Goal: Task Accomplishment & Management: Use online tool/utility

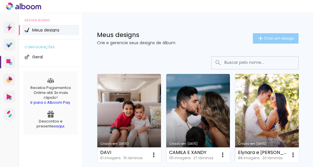
click at [273, 41] on paper-button "Criar um design" at bounding box center [276, 38] width 46 height 10
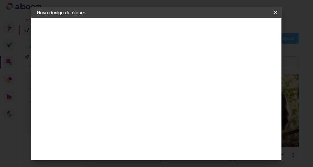
click at [134, 72] on paper-input-container "Título do álbum" at bounding box center [132, 77] width 4 height 15
type input "[PERSON_NAME] e [PERSON_NAME]"
type paper-input "[PERSON_NAME] e [PERSON_NAME]"
click at [0, 0] on slot "Avançar" at bounding box center [0, 0] width 0 height 0
click at [178, 98] on paper-input-container "País de atuação Brasil" at bounding box center [146, 92] width 63 height 13
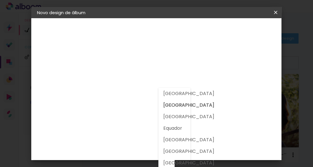
click at [143, 109] on input at bounding box center [146, 109] width 59 height 7
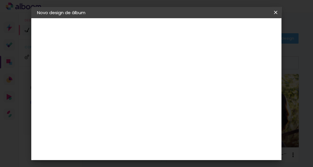
click at [143, 109] on input at bounding box center [146, 109] width 59 height 7
type input "[PERSON_NAME]"
type paper-input "[PERSON_NAME]"
click at [147, 134] on paper-item "[PERSON_NAME]" at bounding box center [142, 130] width 54 height 13
click at [228, 34] on paper-button "Avançar" at bounding box center [213, 30] width 28 height 10
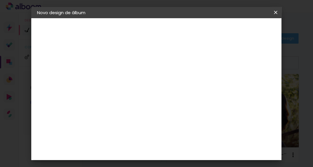
click at [154, 96] on input "text" at bounding box center [143, 100] width 23 height 9
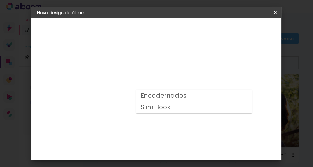
click at [187, 96] on paper-item "Encadernados" at bounding box center [194, 96] width 116 height 12
type input "Encadernados"
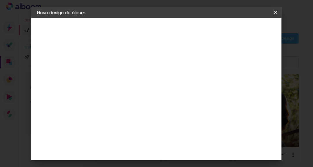
scroll to position [191, 0]
click at [168, 135] on span "30 x 60" at bounding box center [157, 141] width 27 height 12
click at [235, 24] on header "Modelo Escolha o modelo do álbum. Voltar Avançar" at bounding box center [171, 35] width 128 height 34
click at [0, 0] on slot "Avançar" at bounding box center [0, 0] width 0 height 0
type input "1"
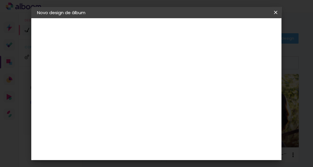
type paper-input "1"
click at [133, 63] on input "1" at bounding box center [127, 62] width 20 height 7
click at [201, 35] on span "Iniciar design" at bounding box center [194, 32] width 13 height 8
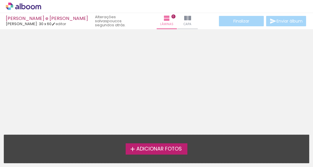
click at [164, 149] on span "Adicionar Fotos" at bounding box center [158, 149] width 45 height 5
click at [0, 0] on input "file" at bounding box center [0, 0] width 0 height 0
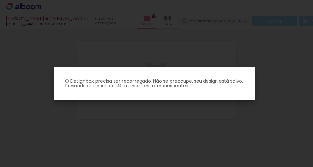
click at [171, 101] on iron-overlay-backdrop at bounding box center [156, 83] width 313 height 167
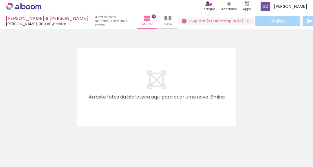
click at [193, 22] on span "upload(s) interrompido(s)!" at bounding box center [219, 21] width 52 height 6
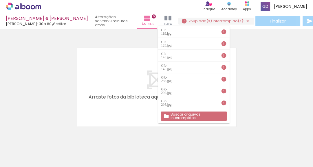
click at [224, 31] on iron-icon at bounding box center [224, 32] width 6 height 6
click at [0, 0] on slot "Buscar arquivos interrompidos" at bounding box center [0, 0] width 0 height 0
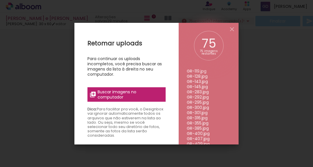
click at [139, 90] on span "Buscar imagens no computador" at bounding box center [130, 95] width 65 height 10
click at [0, 0] on input "file" at bounding box center [0, 0] width 0 height 0
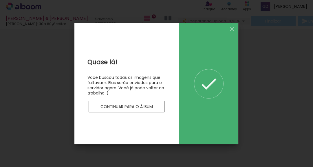
click at [146, 110] on paper-button "Continuar para o álbum" at bounding box center [127, 107] width 76 height 12
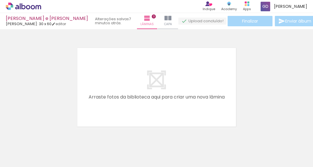
click at [171, 63] on quentale-layouter at bounding box center [156, 87] width 163 height 83
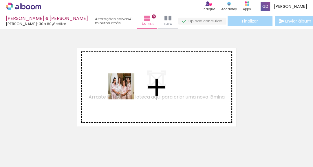
drag, startPoint x: 71, startPoint y: 149, endPoint x: 126, endPoint y: 91, distance: 79.3
click at [126, 91] on quentale-workspace at bounding box center [156, 83] width 313 height 167
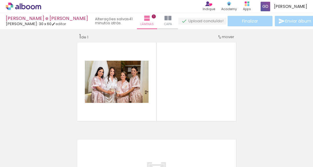
scroll to position [7, 0]
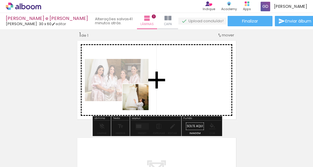
drag, startPoint x: 94, startPoint y: 136, endPoint x: 152, endPoint y: 96, distance: 70.9
click at [152, 96] on quentale-workspace at bounding box center [156, 83] width 313 height 167
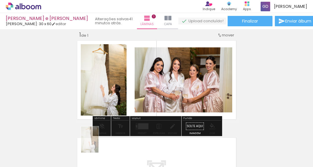
drag, startPoint x: 93, startPoint y: 147, endPoint x: 98, endPoint y: 145, distance: 4.7
click at [98, 145] on div at bounding box center [90, 148] width 19 height 29
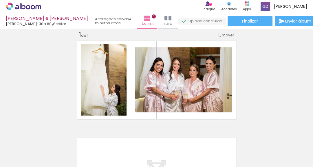
click at [26, 148] on input "Todas as fotos" at bounding box center [16, 149] width 22 height 5
click at [0, 0] on slot "Não utilizadas" at bounding box center [0, 0] width 0 height 0
type input "Não utilizadas"
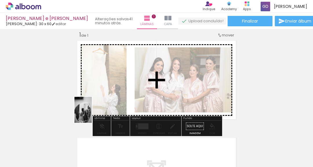
drag, startPoint x: 56, startPoint y: 147, endPoint x: 90, endPoint y: 114, distance: 47.5
click at [90, 114] on quentale-workspace at bounding box center [156, 83] width 313 height 167
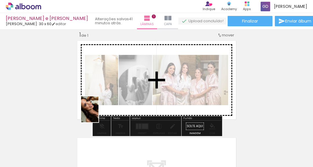
drag, startPoint x: 67, startPoint y: 139, endPoint x: 100, endPoint y: 112, distance: 42.8
click at [100, 112] on quentale-workspace at bounding box center [156, 83] width 313 height 167
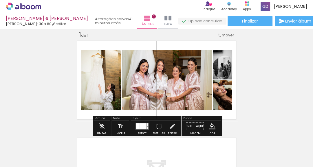
click at [142, 128] on div at bounding box center [142, 126] width 7 height 6
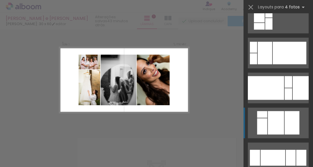
scroll to position [1067, 0]
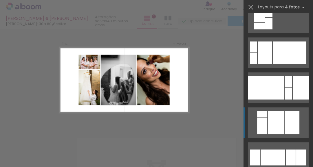
click at [269, 125] on div at bounding box center [276, 122] width 16 height 23
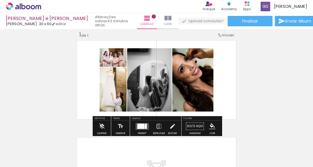
click at [147, 125] on quentale-layouter at bounding box center [142, 126] width 13 height 7
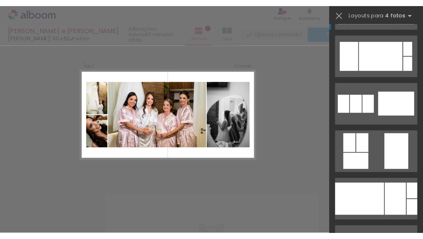
scroll to position [1469, 0]
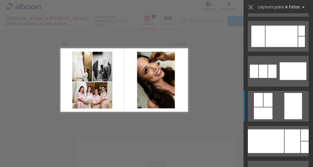
click at [268, 103] on div at bounding box center [268, 100] width 9 height 14
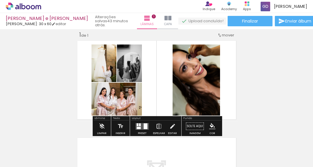
click at [159, 124] on iron-icon at bounding box center [159, 127] width 6 height 12
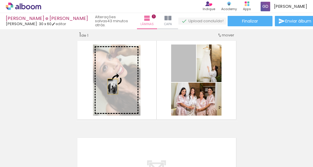
drag, startPoint x: 182, startPoint y: 74, endPoint x: 113, endPoint y: 87, distance: 70.2
click at [0, 0] on slot at bounding box center [0, 0] width 0 height 0
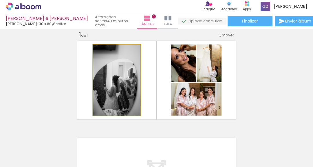
click at [125, 94] on quentale-photo at bounding box center [117, 80] width 48 height 71
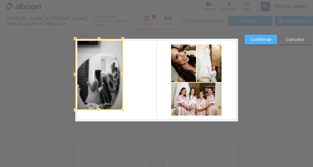
drag, startPoint x: 125, startPoint y: 84, endPoint x: 103, endPoint y: 73, distance: 24.9
click at [103, 73] on div at bounding box center [99, 74] width 48 height 71
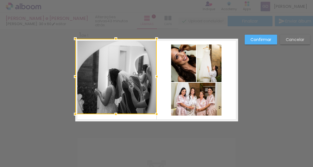
drag, startPoint x: 122, startPoint y: 112, endPoint x: 160, endPoint y: 131, distance: 42.1
click at [160, 131] on div "Inserir lâmina 1 de 1 Confirmar Cancelar" at bounding box center [156, 126] width 313 height 209
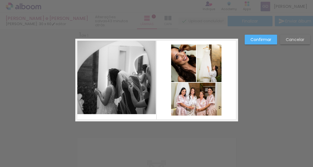
click at [145, 87] on quentale-photo at bounding box center [115, 77] width 81 height 76
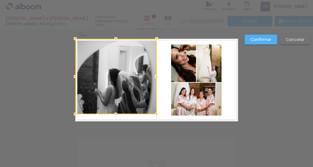
click at [157, 76] on div at bounding box center [157, 77] width 12 height 12
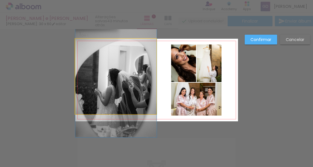
click at [128, 98] on quentale-photo at bounding box center [115, 77] width 81 height 76
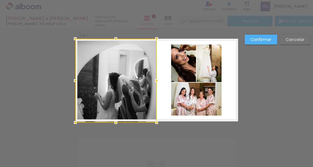
drag, startPoint x: 117, startPoint y: 113, endPoint x: 118, endPoint y: 123, distance: 9.3
click at [118, 123] on div at bounding box center [116, 123] width 12 height 12
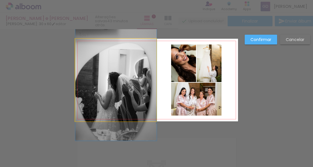
click at [128, 90] on quentale-photo at bounding box center [115, 80] width 81 height 83
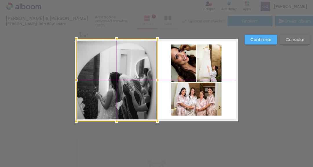
drag, startPoint x: 128, startPoint y: 90, endPoint x: 115, endPoint y: 85, distance: 13.4
click at [115, 85] on div at bounding box center [116, 80] width 81 height 83
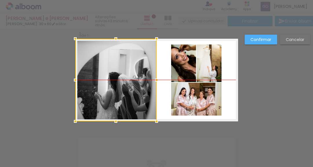
drag, startPoint x: 107, startPoint y: 84, endPoint x: 103, endPoint y: 84, distance: 3.2
click at [103, 84] on div at bounding box center [115, 80] width 81 height 83
click at [0, 0] on slot "Confirmar" at bounding box center [0, 0] width 0 height 0
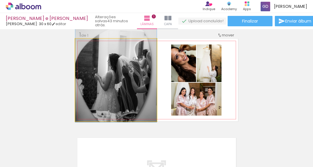
drag, startPoint x: 106, startPoint y: 80, endPoint x: 106, endPoint y: 61, distance: 18.5
click at [101, 91] on quentale-photo at bounding box center [115, 80] width 81 height 83
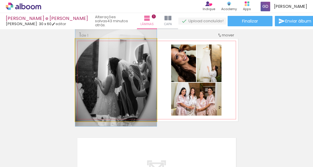
drag, startPoint x: 139, startPoint y: 83, endPoint x: 139, endPoint y: 87, distance: 4.1
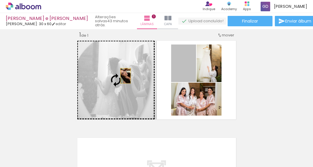
drag, startPoint x: 180, startPoint y: 70, endPoint x: 126, endPoint y: 76, distance: 54.6
click at [0, 0] on slot at bounding box center [0, 0] width 0 height 0
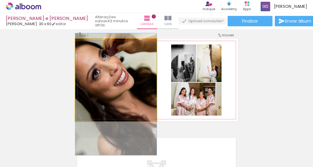
drag, startPoint x: 121, startPoint y: 70, endPoint x: 120, endPoint y: 84, distance: 14.2
drag, startPoint x: 109, startPoint y: 71, endPoint x: 103, endPoint y: 71, distance: 5.8
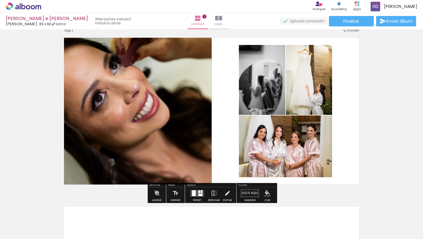
scroll to position [14, 0]
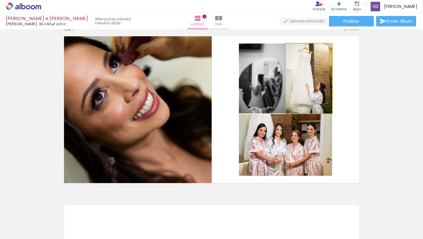
click at [305, 101] on quentale-photo at bounding box center [309, 78] width 46 height 70
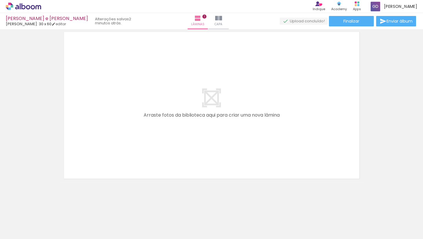
scroll to position [187, 0]
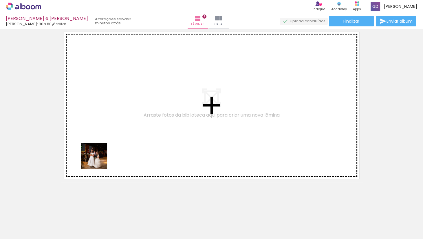
click at [98, 160] on quentale-workspace at bounding box center [211, 119] width 423 height 239
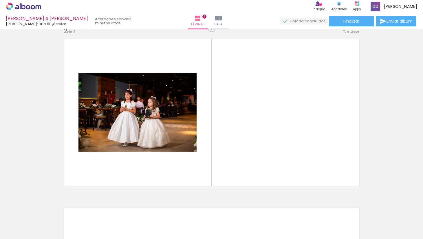
scroll to position [176, 0]
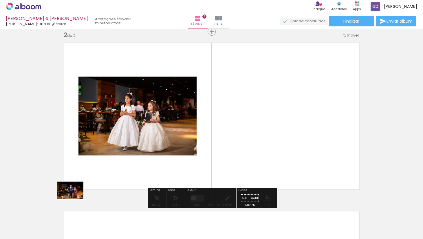
drag, startPoint x: 55, startPoint y: 223, endPoint x: 73, endPoint y: 199, distance: 30.8
click at [74, 167] on quentale-workspace at bounding box center [211, 119] width 423 height 239
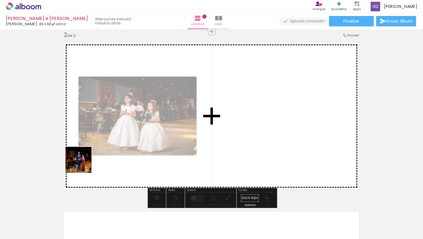
drag, startPoint x: 66, startPoint y: 211, endPoint x: 84, endPoint y: 163, distance: 52.2
click at [84, 163] on quentale-workspace at bounding box center [211, 119] width 423 height 239
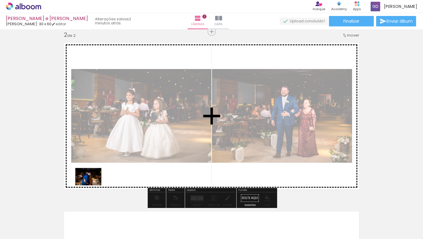
drag, startPoint x: 68, startPoint y: 219, endPoint x: 92, endPoint y: 185, distance: 41.1
click at [92, 167] on quentale-workspace at bounding box center [211, 119] width 423 height 239
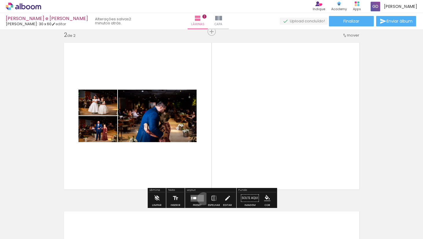
click at [202, 167] on quentale-layouter at bounding box center [197, 197] width 13 height 7
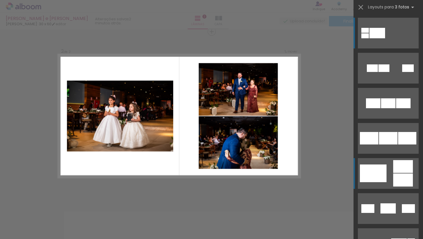
click at [313, 167] on div at bounding box center [373, 173] width 27 height 18
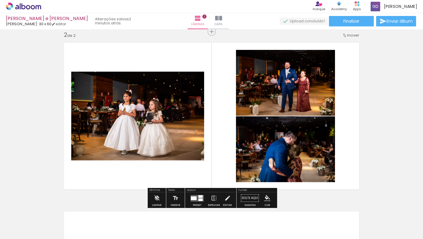
click at [158, 107] on quentale-photo at bounding box center [137, 116] width 133 height 89
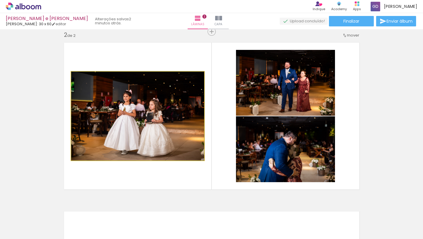
click at [158, 107] on quentale-photo at bounding box center [137, 116] width 133 height 89
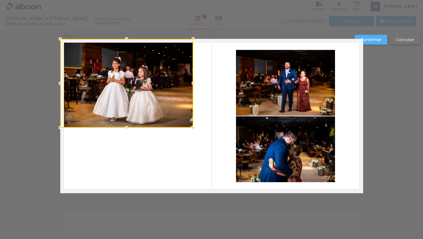
drag, startPoint x: 131, startPoint y: 104, endPoint x: 115, endPoint y: 69, distance: 38.6
click at [115, 69] on div at bounding box center [126, 83] width 133 height 89
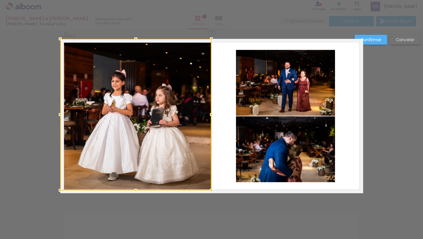
drag, startPoint x: 193, startPoint y: 128, endPoint x: 216, endPoint y: 196, distance: 72.1
click at [216, 167] on div "Inserir lâmina 1 de 2 Inserir lâmina 2 de 2 Confirmar Cancelar" at bounding box center [211, 113] width 423 height 520
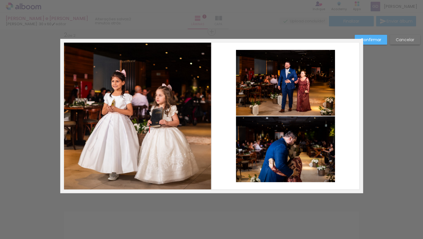
click at [227, 143] on quentale-layouter at bounding box center [211, 116] width 303 height 154
click at [191, 122] on quentale-photo at bounding box center [135, 114] width 151 height 151
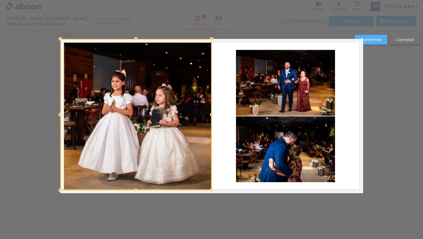
click at [210, 115] on div at bounding box center [212, 115] width 12 height 12
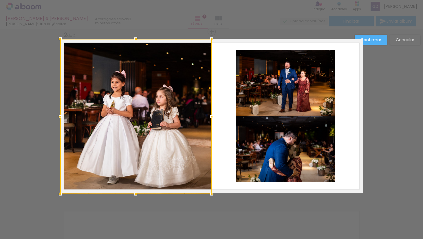
drag, startPoint x: 136, startPoint y: 189, endPoint x: 136, endPoint y: 198, distance: 8.4
click at [136, 167] on div at bounding box center [136, 194] width 12 height 12
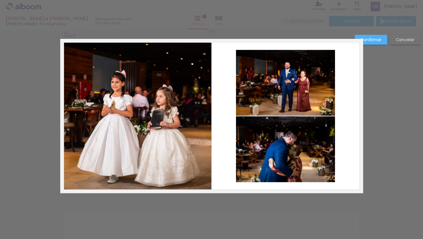
click at [0, 0] on slot "Confirmar" at bounding box center [0, 0] width 0 height 0
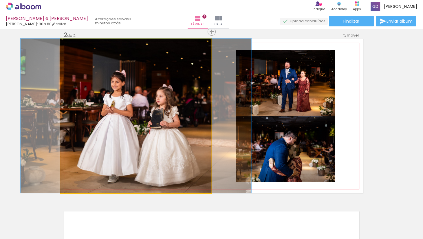
drag, startPoint x: 163, startPoint y: 89, endPoint x: 163, endPoint y: 82, distance: 7.2
click at [163, 82] on div at bounding box center [136, 116] width 231 height 154
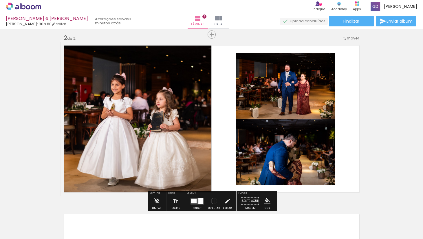
scroll to position [177, 0]
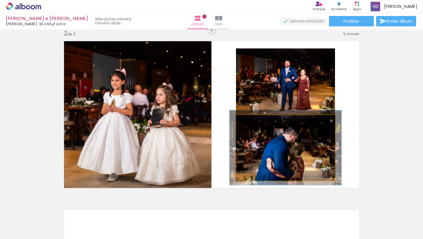
type paper-slider "113"
click at [255, 120] on div at bounding box center [251, 120] width 9 height 9
click at [255, 120] on div at bounding box center [252, 120] width 9 height 9
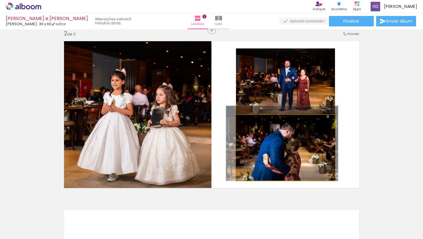
drag, startPoint x: 272, startPoint y: 156, endPoint x: 268, endPoint y: 138, distance: 17.7
click at [268, 138] on div at bounding box center [282, 143] width 112 height 75
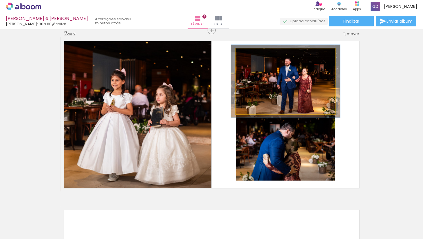
type paper-slider "110"
click at [251, 55] on div at bounding box center [251, 54] width 5 height 5
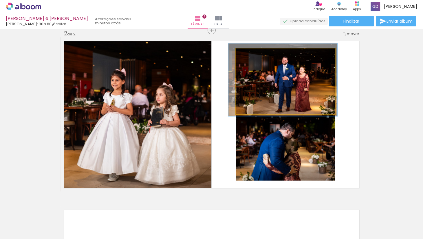
drag, startPoint x: 290, startPoint y: 81, endPoint x: 288, endPoint y: 79, distance: 3.3
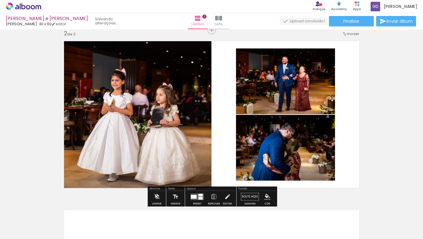
click at [313, 71] on div "Inserir lâmina 1 de 2 Inserir lâmina 2 de 2" at bounding box center [211, 107] width 423 height 506
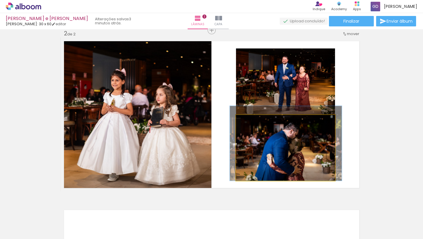
drag, startPoint x: 298, startPoint y: 150, endPoint x: 302, endPoint y: 146, distance: 5.5
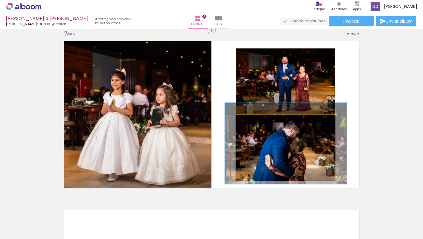
type paper-slider "123"
click at [257, 120] on div at bounding box center [254, 120] width 9 height 9
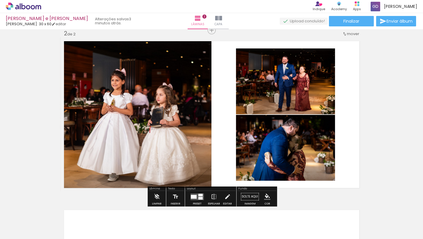
click at [313, 111] on quentale-layouter at bounding box center [211, 114] width 303 height 154
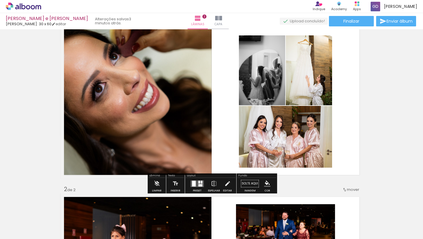
scroll to position [21, 0]
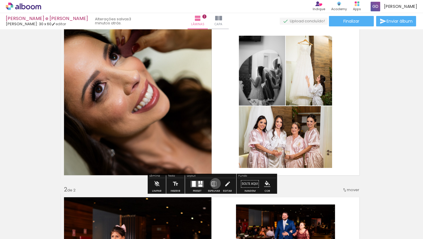
click at [214, 167] on iron-icon at bounding box center [214, 184] width 6 height 12
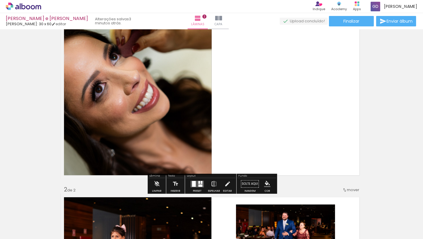
click at [214, 167] on iron-icon at bounding box center [214, 184] width 6 height 12
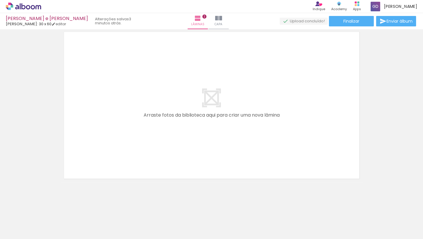
scroll to position [355, 0]
click at [86, 167] on div at bounding box center [90, 219] width 19 height 29
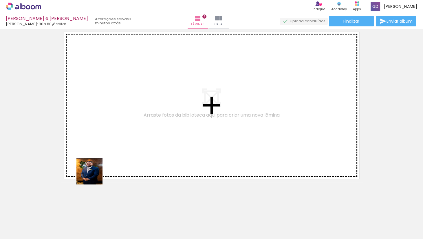
drag, startPoint x: 65, startPoint y: 224, endPoint x: 96, endPoint y: 172, distance: 60.7
click at [96, 167] on quentale-workspace at bounding box center [211, 119] width 423 height 239
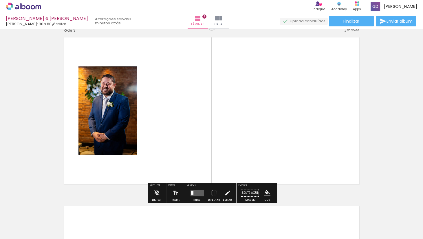
scroll to position [344, 0]
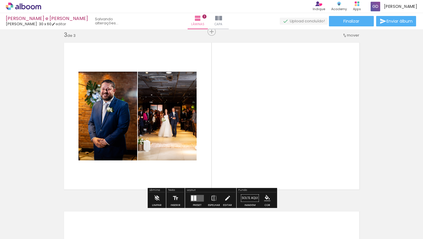
drag, startPoint x: 67, startPoint y: 222, endPoint x: 114, endPoint y: 174, distance: 67.2
click at [114, 167] on quentale-workspace at bounding box center [211, 119] width 423 height 239
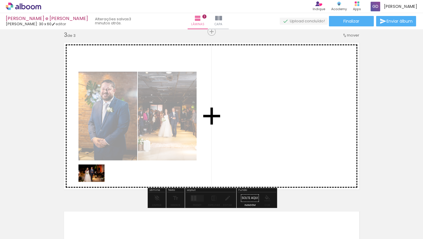
drag, startPoint x: 73, startPoint y: 218, endPoint x: 96, endPoint y: 182, distance: 42.8
click at [96, 167] on quentale-workspace at bounding box center [211, 119] width 423 height 239
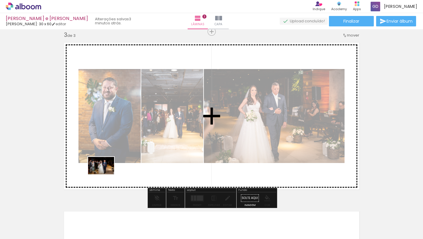
drag, startPoint x: 65, startPoint y: 218, endPoint x: 103, endPoint y: 174, distance: 57.9
click at [103, 167] on quentale-workspace at bounding box center [211, 119] width 423 height 239
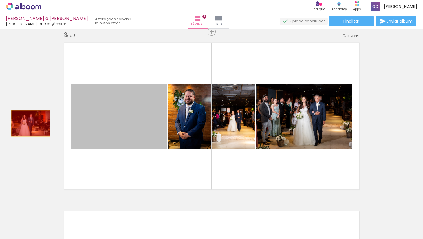
drag, startPoint x: 131, startPoint y: 123, endPoint x: 29, endPoint y: 123, distance: 102.0
click at [29, 123] on div "Inserir lâmina 1 de 3 Inserir lâmina 2 de 3 Inserir lâmina 3 de 3" at bounding box center [211, 24] width 423 height 675
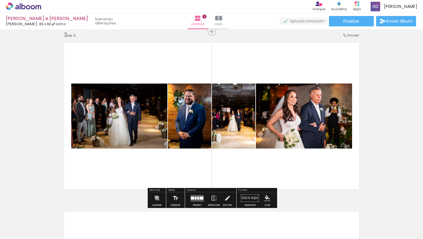
drag, startPoint x: 100, startPoint y: 222, endPoint x: 103, endPoint y: 183, distance: 38.7
click at [103, 167] on quentale-workspace at bounding box center [211, 119] width 423 height 239
click at [197, 167] on quentale-layouter at bounding box center [197, 197] width 13 height 7
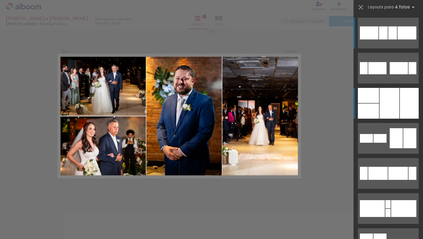
click at [313, 109] on div at bounding box center [390, 103] width 20 height 31
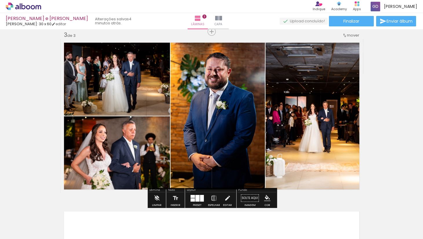
click at [212, 167] on iron-icon at bounding box center [214, 198] width 6 height 12
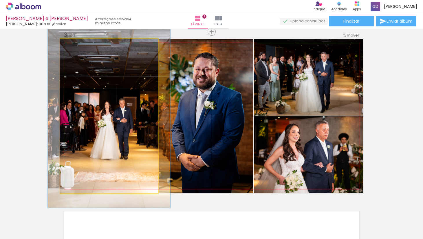
drag, startPoint x: 75, startPoint y: 46, endPoint x: 78, endPoint y: 47, distance: 3.8
click at [78, 47] on div at bounding box center [77, 44] width 9 height 9
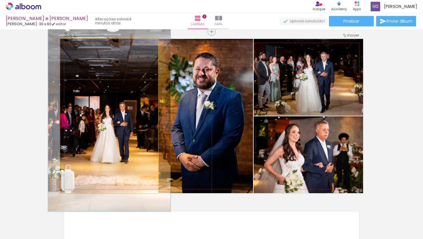
drag, startPoint x: 98, startPoint y: 84, endPoint x: 97, endPoint y: 87, distance: 3.4
click at [98, 87] on div at bounding box center [109, 119] width 122 height 183
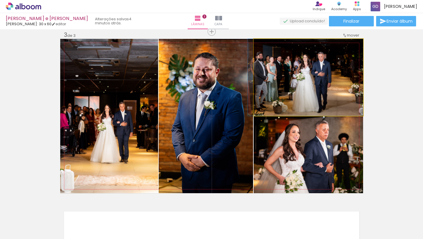
drag, startPoint x: 283, startPoint y: 67, endPoint x: 280, endPoint y: 67, distance: 3.0
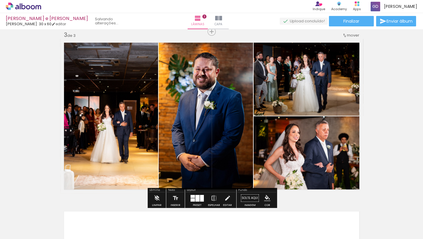
click at [313, 62] on div "Inserir lâmina 1 de 3 Inserir lâmina 2 de 3 Inserir lâmina 3 de 3" at bounding box center [211, 24] width 423 height 675
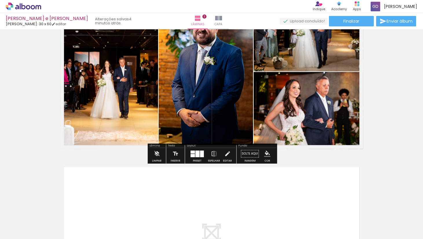
scroll to position [391, 0]
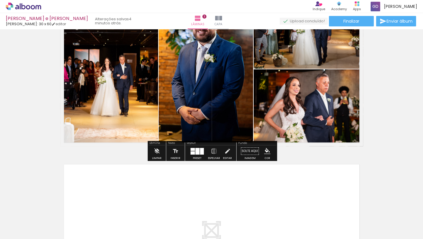
click at [199, 156] on div at bounding box center [197, 151] width 16 height 12
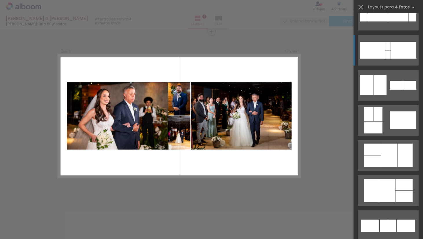
scroll to position [222, 0]
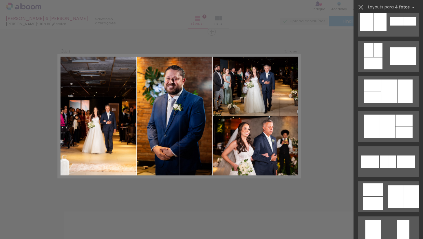
click at [313, 127] on div "Confirmar Cancelar" at bounding box center [211, 29] width 423 height 688
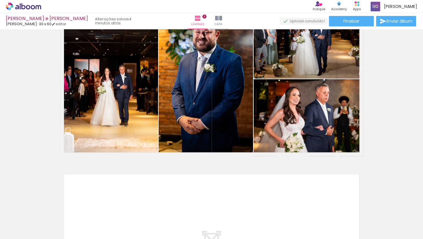
scroll to position [365, 0]
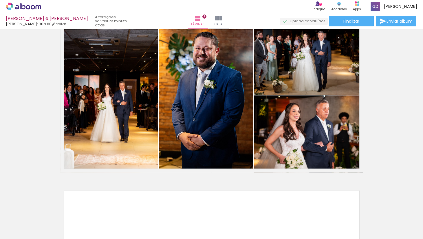
click at [106, 0] on div "› Editor de álbum Indique Indique e ganhe Conteúdo que inspira Academy Produtos…" at bounding box center [211, 6] width 423 height 13
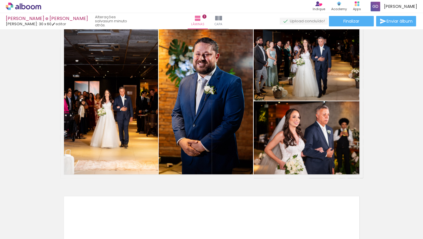
scroll to position [362, 0]
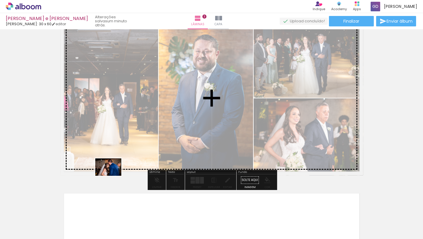
drag, startPoint x: 90, startPoint y: 219, endPoint x: 112, endPoint y: 176, distance: 48.6
click at [112, 167] on quentale-workspace at bounding box center [211, 119] width 423 height 239
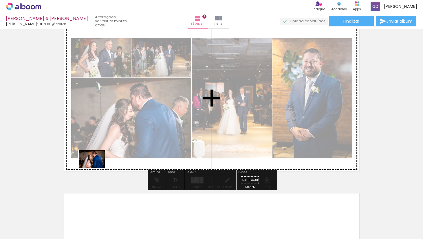
drag, startPoint x: 97, startPoint y: 214, endPoint x: 96, endPoint y: 167, distance: 46.3
click at [96, 167] on quentale-workspace at bounding box center [211, 119] width 423 height 239
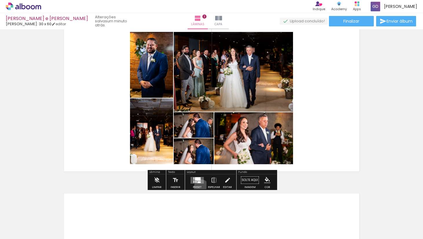
click at [200, 167] on div "Preset" at bounding box center [197, 187] width 9 height 3
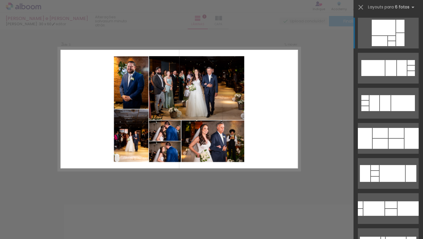
scroll to position [344, 0]
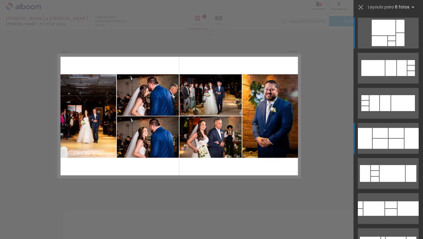
click at [313, 139] on div at bounding box center [396, 143] width 15 height 10
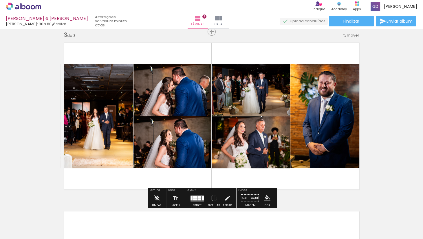
click at [201, 167] on div at bounding box center [197, 198] width 16 height 12
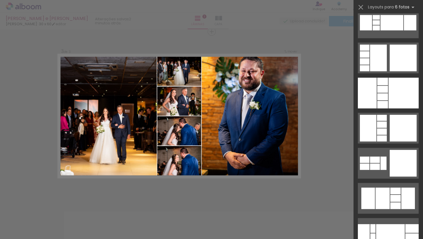
scroll to position [2430, 0]
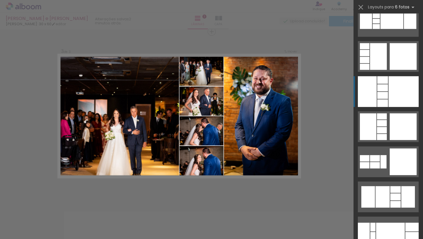
click at [313, 100] on div at bounding box center [382, 103] width 11 height 8
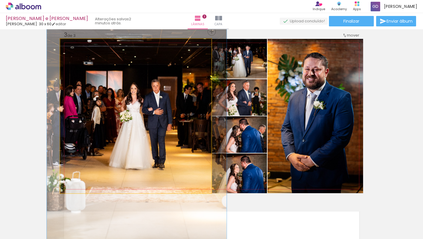
drag, startPoint x: 83, startPoint y: 116, endPoint x: 84, endPoint y: 92, distance: 24.3
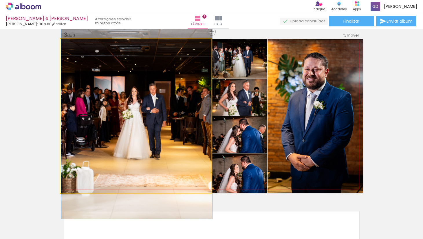
drag, startPoint x: 79, startPoint y: 43, endPoint x: 63, endPoint y: 41, distance: 15.8
click at [63, 41] on div at bounding box center [82, 45] width 40 height 9
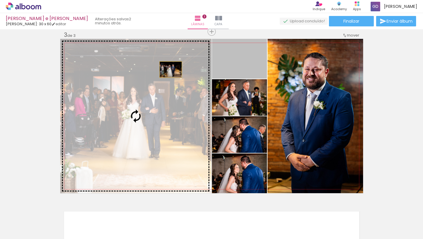
drag, startPoint x: 237, startPoint y: 71, endPoint x: 169, endPoint y: 70, distance: 67.8
click at [0, 0] on slot at bounding box center [0, 0] width 0 height 0
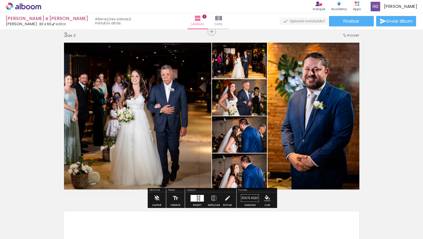
click at [198, 167] on div at bounding box center [197, 198] width 16 height 12
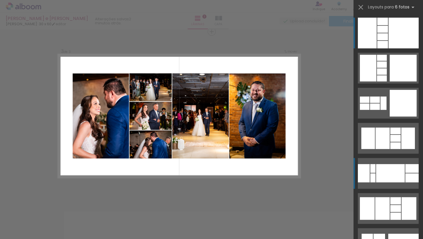
scroll to position [2489, 0]
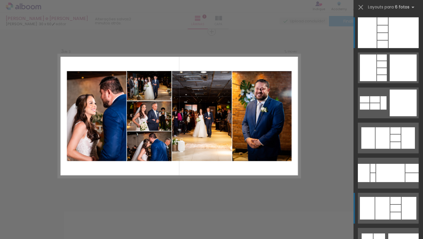
click at [313, 167] on div at bounding box center [395, 200] width 11 height 7
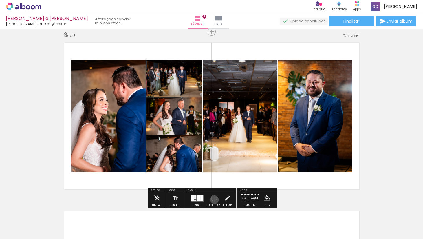
click at [213, 167] on iron-icon at bounding box center [214, 198] width 6 height 12
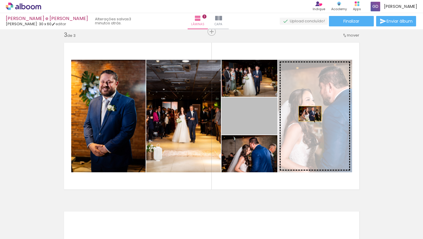
drag, startPoint x: 260, startPoint y: 114, endPoint x: 318, endPoint y: 114, distance: 58.2
click at [0, 0] on slot at bounding box center [0, 0] width 0 height 0
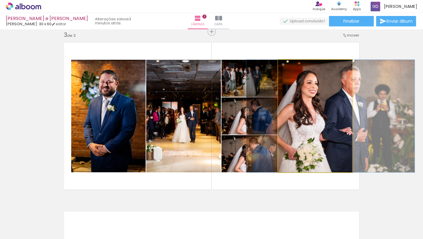
drag, startPoint x: 314, startPoint y: 114, endPoint x: 329, endPoint y: 113, distance: 15.4
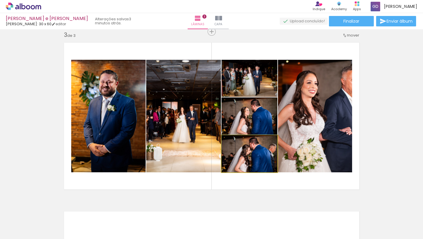
drag, startPoint x: 255, startPoint y: 163, endPoint x: 330, endPoint y: 163, distance: 75.0
click at [0, 0] on slot at bounding box center [0, 0] width 0 height 0
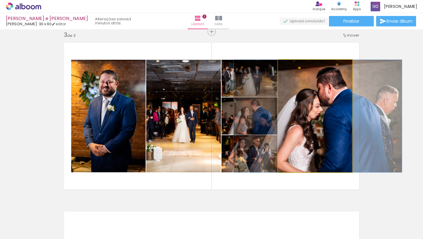
drag, startPoint x: 327, startPoint y: 131, endPoint x: 330, endPoint y: 130, distance: 3.2
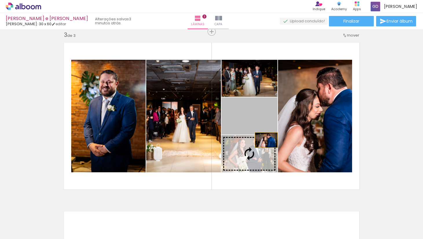
drag, startPoint x: 266, startPoint y: 126, endPoint x: 266, endPoint y: 140, distance: 14.2
click at [0, 0] on slot at bounding box center [0, 0] width 0 height 0
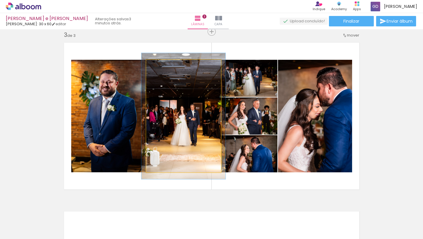
drag, startPoint x: 159, startPoint y: 69, endPoint x: 162, endPoint y: 70, distance: 3.1
type paper-slider "114"
click at [162, 70] on div at bounding box center [162, 65] width 9 height 9
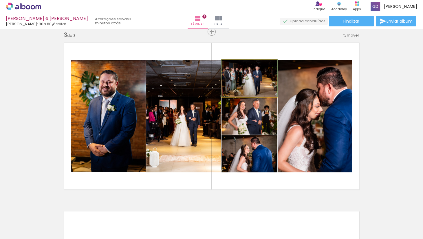
drag, startPoint x: 261, startPoint y: 83, endPoint x: 258, endPoint y: 89, distance: 6.7
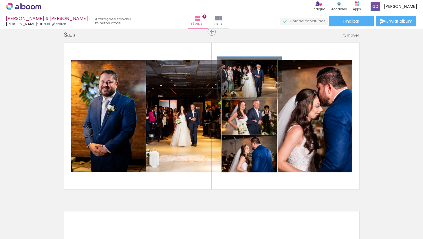
type paper-slider "116"
click at [239, 68] on div at bounding box center [238, 65] width 5 height 5
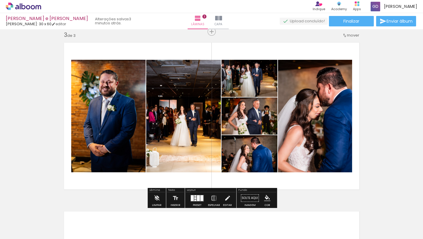
click at [313, 112] on div "Inserir lâmina 1 de 3 Inserir lâmina 2 de 3 Inserir lâmina 3 de 3" at bounding box center [211, 24] width 423 height 675
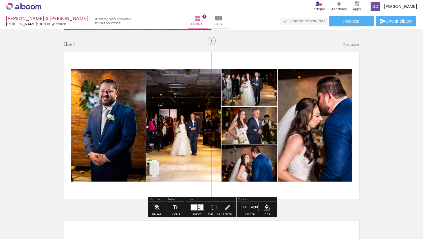
scroll to position [336, 0]
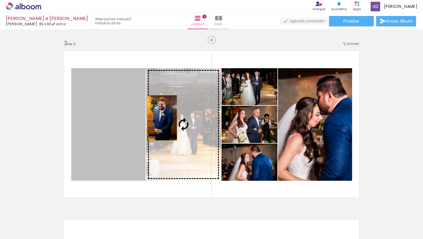
drag, startPoint x: 114, startPoint y: 123, endPoint x: 162, endPoint y: 118, distance: 48.7
click at [0, 0] on slot at bounding box center [0, 0] width 0 height 0
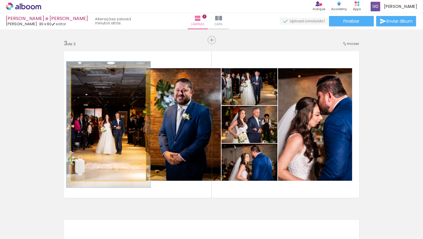
drag, startPoint x: 85, startPoint y: 75, endPoint x: 88, endPoint y: 75, distance: 3.8
type paper-slider "119"
click at [88, 75] on div at bounding box center [87, 74] width 5 height 5
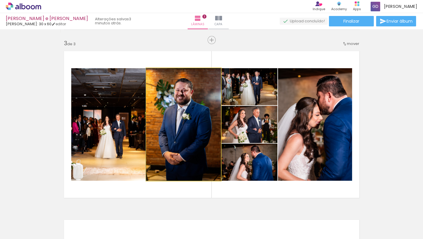
click at [180, 100] on quentale-photo at bounding box center [183, 124] width 75 height 112
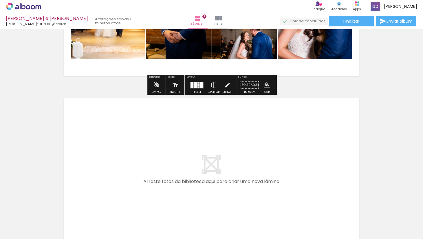
scroll to position [516, 0]
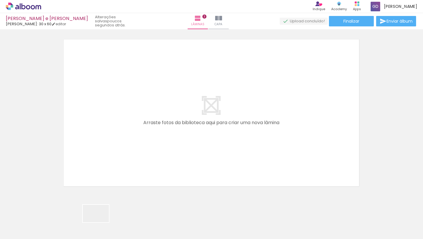
drag, startPoint x: 100, startPoint y: 225, endPoint x: 100, endPoint y: 162, distance: 63.7
click at [100, 162] on quentale-workspace at bounding box center [211, 119] width 423 height 239
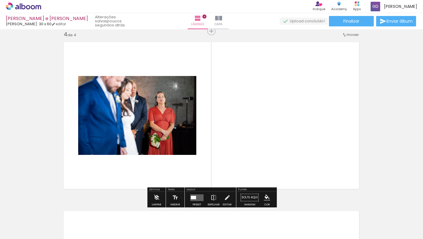
scroll to position [513, 0]
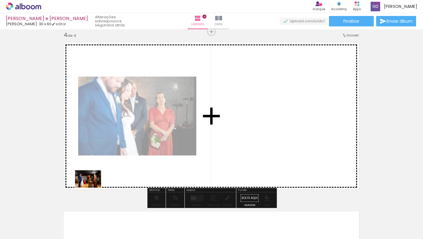
drag, startPoint x: 93, startPoint y: 218, endPoint x: 92, endPoint y: 187, distance: 30.7
click at [92, 167] on quentale-workspace at bounding box center [211, 119] width 423 height 239
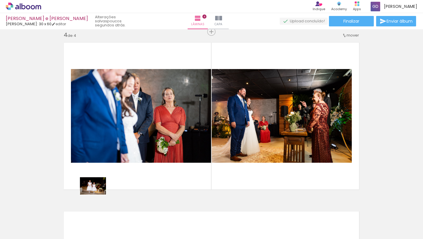
drag, startPoint x: 92, startPoint y: 220, endPoint x: 97, endPoint y: 195, distance: 26.2
click at [97, 167] on quentale-workspace at bounding box center [211, 119] width 423 height 239
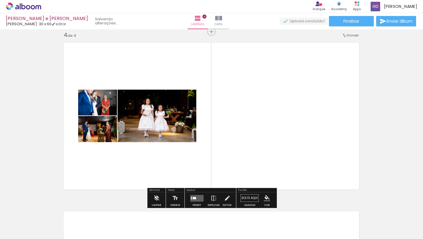
drag, startPoint x: 93, startPoint y: 224, endPoint x: 104, endPoint y: 191, distance: 34.9
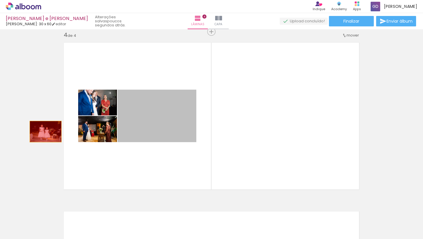
drag, startPoint x: 149, startPoint y: 104, endPoint x: 43, endPoint y: 131, distance: 109.7
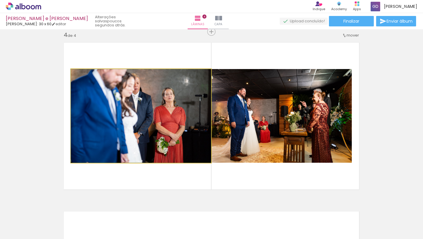
drag, startPoint x: 133, startPoint y: 115, endPoint x: 17, endPoint y: 115, distance: 116.4
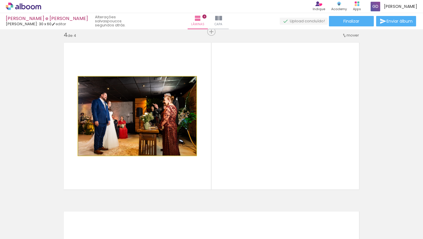
drag, startPoint x: 114, startPoint y: 100, endPoint x: 38, endPoint y: 100, distance: 76.2
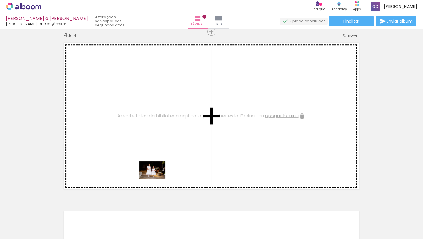
drag, startPoint x: 159, startPoint y: 222, endPoint x: 157, endPoint y: 178, distance: 44.1
click at [157, 167] on quentale-workspace at bounding box center [211, 119] width 423 height 239
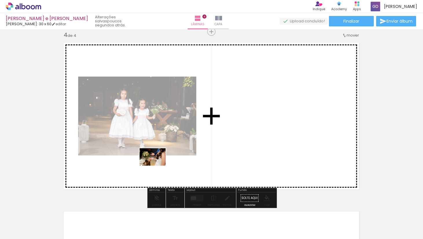
drag, startPoint x: 157, startPoint y: 222, endPoint x: 156, endPoint y: 176, distance: 46.1
click at [156, 167] on quentale-workspace at bounding box center [211, 119] width 423 height 239
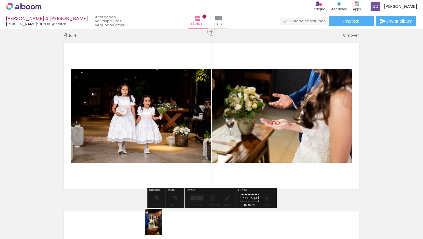
drag, startPoint x: 151, startPoint y: 224, endPoint x: 163, endPoint y: 228, distance: 12.2
click at [163, 167] on div at bounding box center [155, 219] width 19 height 29
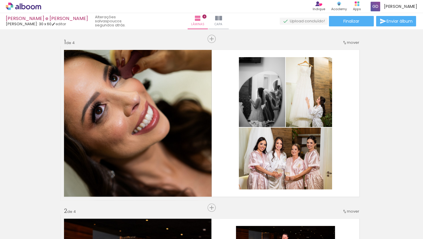
scroll to position [2489, 0]
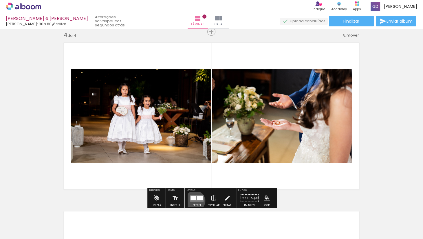
click at [194, 201] on quentale-layouter at bounding box center [196, 197] width 13 height 7
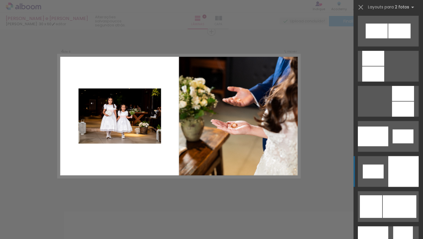
scroll to position [633, 0]
click at [386, 171] on quentale-layouter at bounding box center [388, 171] width 61 height 31
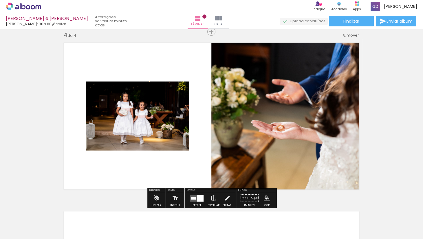
click at [194, 199] on div at bounding box center [193, 197] width 5 height 3
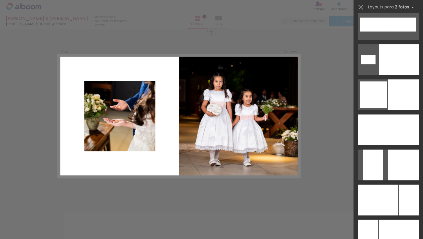
scroll to position [1905, 0]
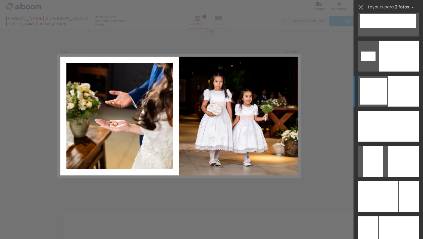
click at [393, 91] on div at bounding box center [403, 91] width 30 height 31
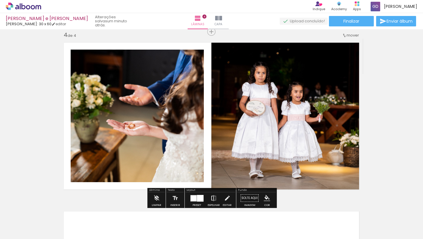
click at [215, 196] on iron-icon at bounding box center [214, 198] width 6 height 12
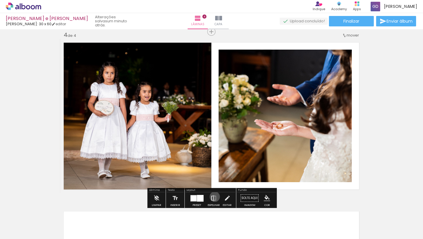
click at [213, 196] on iron-icon at bounding box center [214, 198] width 6 height 12
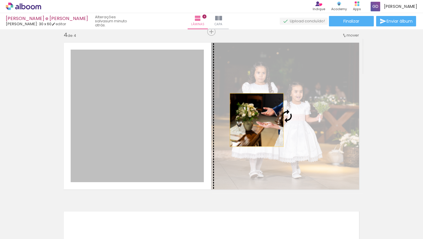
drag, startPoint x: 166, startPoint y: 127, endPoint x: 256, endPoint y: 120, distance: 91.0
click at [0, 0] on slot at bounding box center [0, 0] width 0 height 0
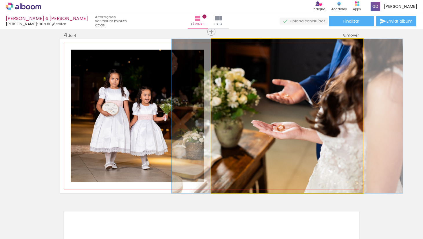
drag, startPoint x: 280, startPoint y: 107, endPoint x: 280, endPoint y: 96, distance: 10.7
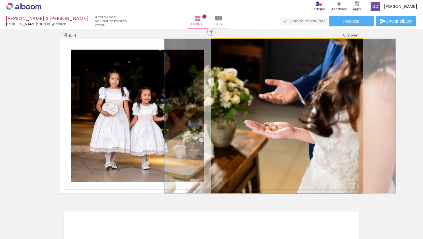
drag, startPoint x: 280, startPoint y: 96, endPoint x: 272, endPoint y: 93, distance: 8.0
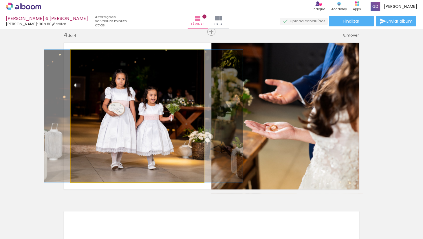
drag, startPoint x: 131, startPoint y: 123, endPoint x: 136, endPoint y: 123, distance: 5.2
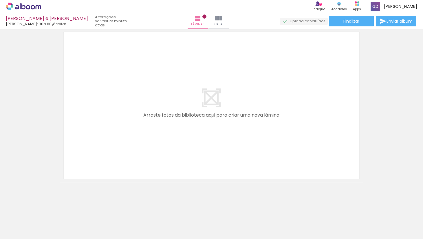
scroll to position [693, 0]
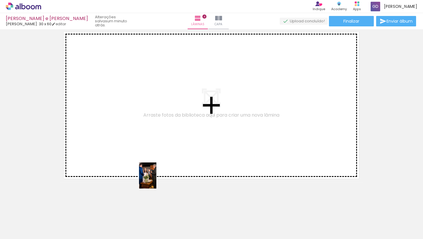
drag, startPoint x: 156, startPoint y: 223, endPoint x: 156, endPoint y: 179, distance: 43.7
click at [156, 179] on quentale-workspace at bounding box center [211, 119] width 423 height 239
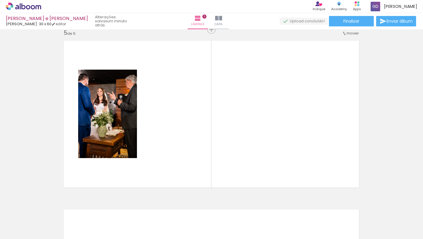
scroll to position [682, 0]
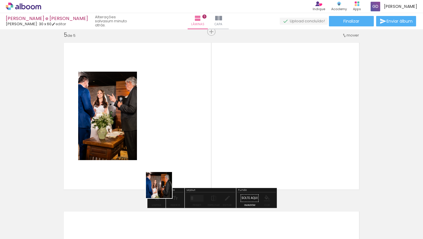
drag, startPoint x: 163, startPoint y: 218, endPoint x: 164, endPoint y: 184, distance: 34.2
click at [164, 184] on quentale-workspace at bounding box center [211, 119] width 423 height 239
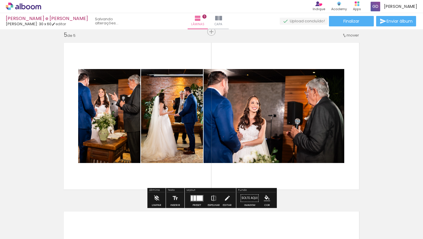
drag, startPoint x: 159, startPoint y: 220, endPoint x: 161, endPoint y: 141, distance: 79.7
click at [161, 141] on quentale-workspace at bounding box center [211, 119] width 423 height 239
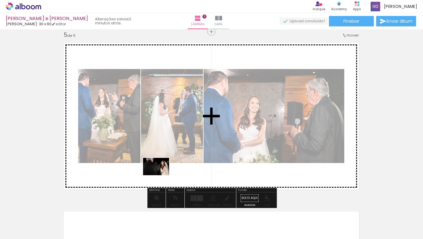
drag, startPoint x: 161, startPoint y: 222, endPoint x: 160, endPoint y: 175, distance: 46.9
click at [160, 175] on quentale-workspace at bounding box center [211, 119] width 423 height 239
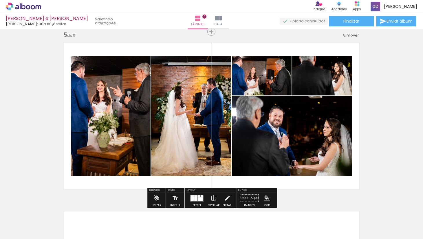
drag, startPoint x: 162, startPoint y: 218, endPoint x: 162, endPoint y: 162, distance: 56.2
click at [162, 162] on quentale-workspace at bounding box center [211, 119] width 423 height 239
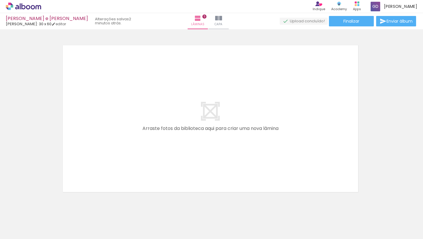
scroll to position [852, 1]
click at [185, 216] on div at bounding box center [187, 219] width 19 height 29
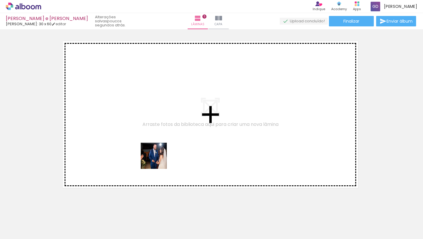
drag, startPoint x: 158, startPoint y: 222, endPoint x: 158, endPoint y: 160, distance: 62.0
click at [158, 160] on quentale-workspace at bounding box center [211, 119] width 423 height 239
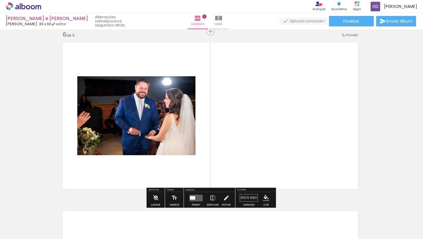
scroll to position [850, 1]
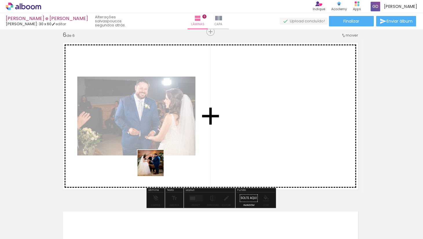
drag, startPoint x: 155, startPoint y: 223, endPoint x: 155, endPoint y: 167, distance: 55.6
click at [155, 167] on quentale-workspace at bounding box center [211, 119] width 423 height 239
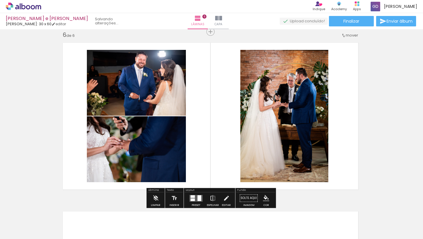
drag, startPoint x: 166, startPoint y: 225, endPoint x: 166, endPoint y: 180, distance: 45.2
click at [166, 180] on quentale-workspace at bounding box center [211, 119] width 423 height 239
click at [198, 196] on div at bounding box center [200, 198] width 4 height 6
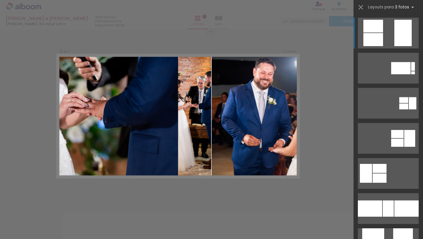
scroll to position [0, 0]
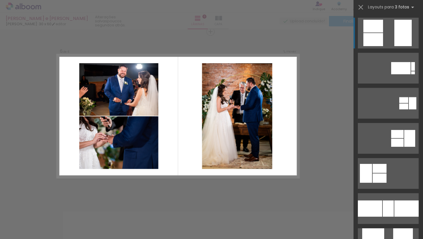
click at [392, 39] on quentale-layouter at bounding box center [388, 33] width 61 height 31
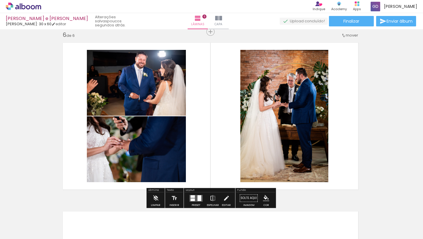
click at [255, 94] on quentale-photo at bounding box center [284, 116] width 88 height 132
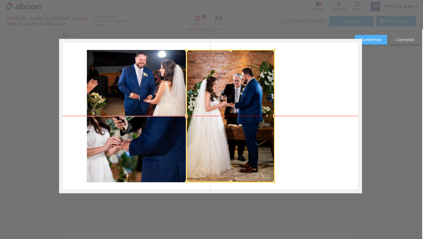
drag, startPoint x: 274, startPoint y: 86, endPoint x: 220, endPoint y: 86, distance: 53.9
click at [220, 86] on div at bounding box center [231, 116] width 88 height 132
click at [342, 60] on quentale-layouter at bounding box center [210, 116] width 303 height 154
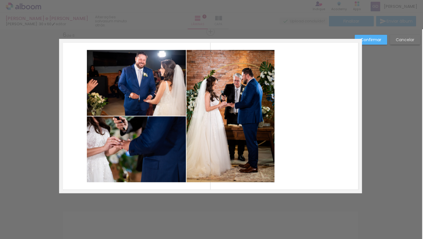
click at [162, 94] on quentale-photo at bounding box center [136, 83] width 99 height 66
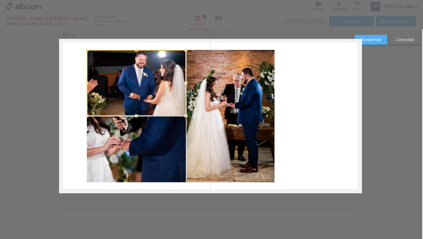
click at [165, 162] on quentale-photo at bounding box center [136, 149] width 99 height 66
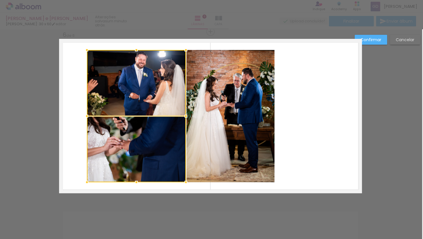
click at [221, 135] on quentale-photo at bounding box center [231, 116] width 88 height 132
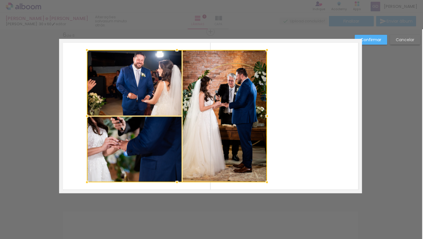
drag, startPoint x: 274, startPoint y: 116, endPoint x: 267, endPoint y: 113, distance: 7.9
click at [267, 113] on div at bounding box center [267, 116] width 12 height 12
click at [407, 46] on div "Confirmar Cancelar" at bounding box center [386, 42] width 68 height 14
click at [405, 43] on paper-button "Cancelar" at bounding box center [405, 40] width 30 height 10
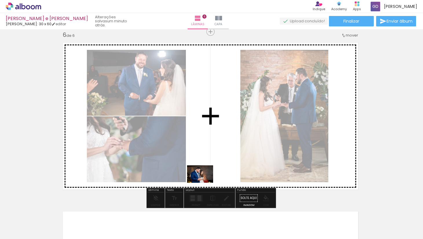
drag, startPoint x: 190, startPoint y: 220, endPoint x: 205, endPoint y: 182, distance: 40.2
click at [205, 182] on quentale-workspace at bounding box center [211, 119] width 423 height 239
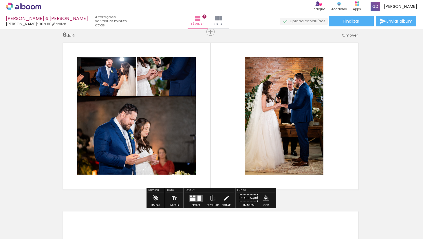
click at [190, 197] on div at bounding box center [193, 198] width 6 height 3
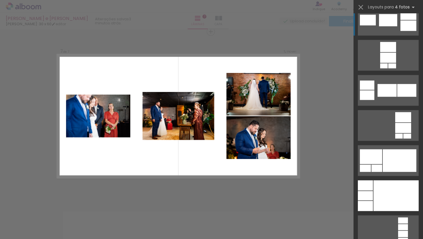
scroll to position [1994, 0]
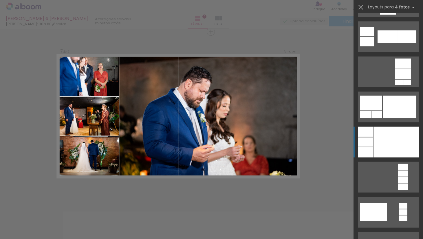
click at [377, 139] on div at bounding box center [396, 142] width 45 height 31
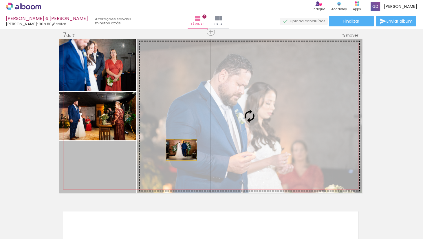
drag, startPoint x: 129, startPoint y: 160, endPoint x: 182, endPoint y: 149, distance: 54.4
click at [0, 0] on slot at bounding box center [0, 0] width 0 height 0
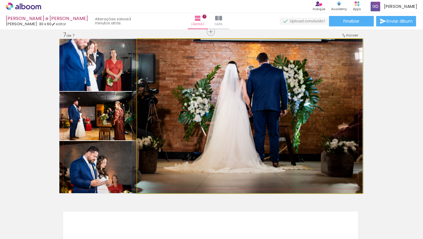
drag, startPoint x: 257, startPoint y: 73, endPoint x: 255, endPoint y: 80, distance: 7.0
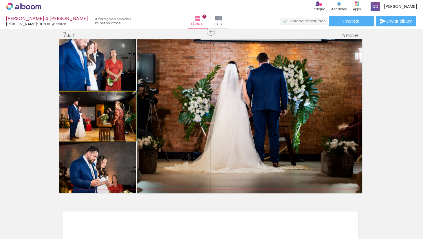
drag, startPoint x: 98, startPoint y: 116, endPoint x: 195, endPoint y: 117, distance: 96.7
click at [0, 0] on slot at bounding box center [0, 0] width 0 height 0
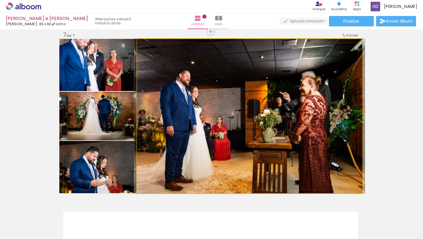
drag, startPoint x: 192, startPoint y: 111, endPoint x: 192, endPoint y: 103, distance: 8.7
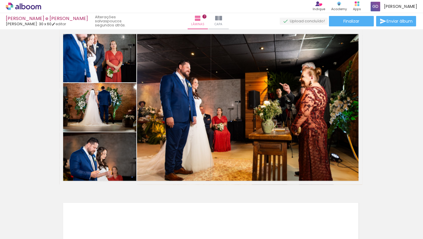
scroll to position [1024, 1]
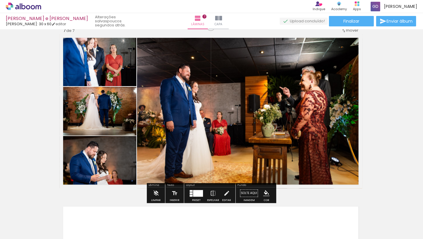
click at [197, 197] on div at bounding box center [197, 193] width 16 height 12
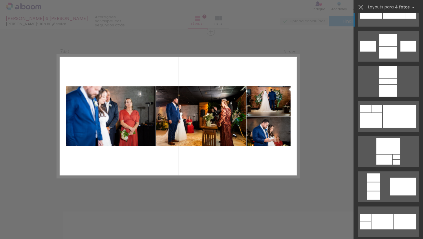
scroll to position [2275, 0]
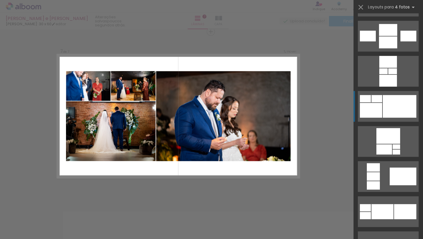
click at [388, 109] on div at bounding box center [400, 106] width 34 height 23
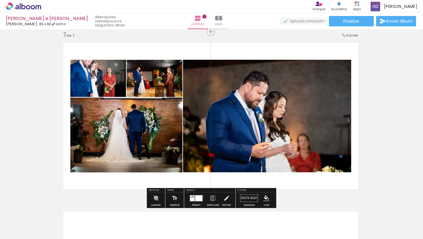
scroll to position [1019, 1]
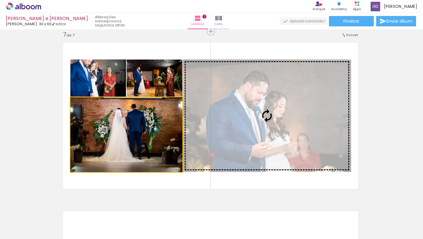
drag, startPoint x: 159, startPoint y: 135, endPoint x: 210, endPoint y: 133, distance: 51.0
click at [0, 0] on slot at bounding box center [0, 0] width 0 height 0
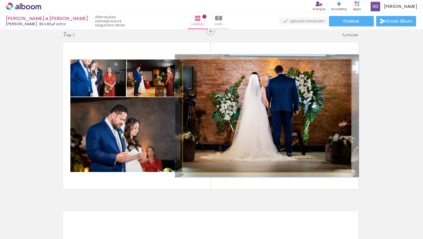
type paper-slider "109"
click at [199, 65] on div at bounding box center [198, 65] width 5 height 5
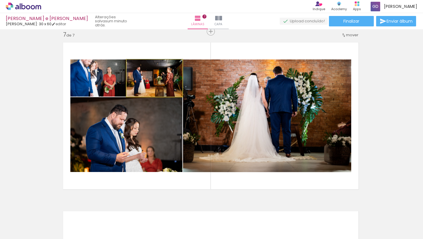
drag, startPoint x: 156, startPoint y: 83, endPoint x: 142, endPoint y: 129, distance: 48.1
click at [0, 0] on slot at bounding box center [0, 0] width 0 height 0
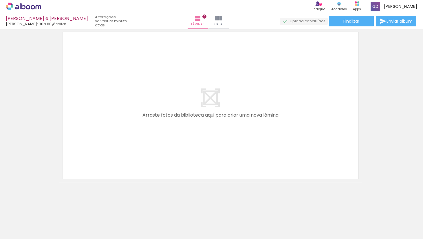
scroll to position [1198, 1]
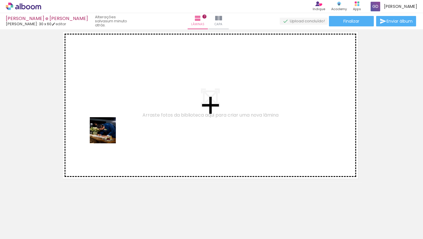
drag, startPoint x: 100, startPoint y: 218, endPoint x: 107, endPoint y: 134, distance: 84.1
click at [107, 134] on quentale-workspace at bounding box center [211, 119] width 423 height 239
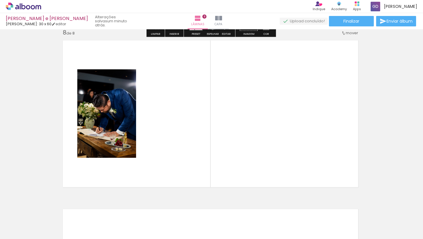
scroll to position [1187, 1]
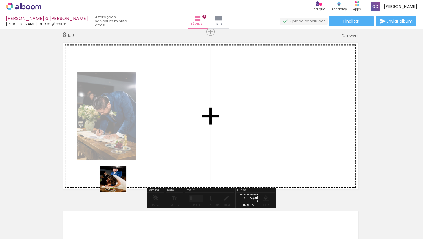
drag, startPoint x: 98, startPoint y: 218, endPoint x: 119, endPoint y: 181, distance: 42.4
click at [119, 181] on quentale-workspace at bounding box center [211, 119] width 423 height 239
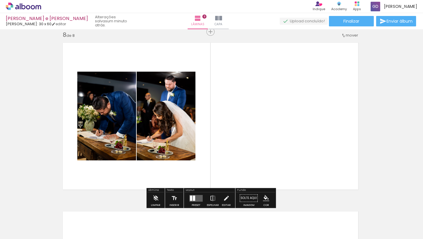
click at [101, 189] on quentale-layouter at bounding box center [210, 116] width 303 height 154
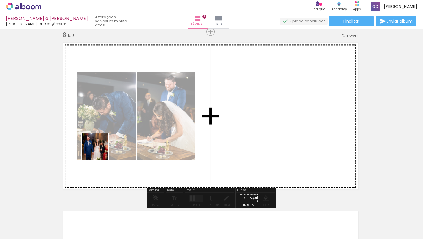
drag, startPoint x: 99, startPoint y: 216, endPoint x: 99, endPoint y: 151, distance: 65.5
click at [99, 151] on quentale-workspace at bounding box center [211, 119] width 423 height 239
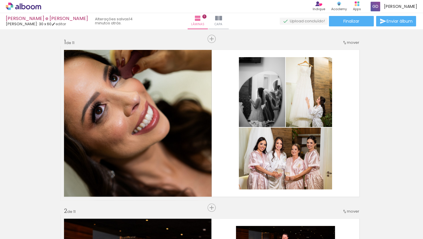
scroll to position [1693, 1]
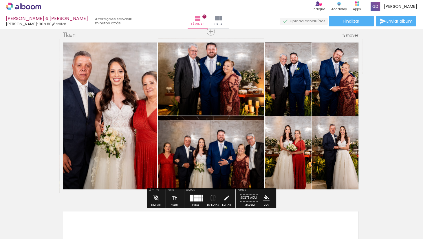
click at [158, 0] on div "› Editor de álbum Indique Indique e ganhe Conteúdo que inspira Academy Produtos…" at bounding box center [211, 6] width 423 height 13
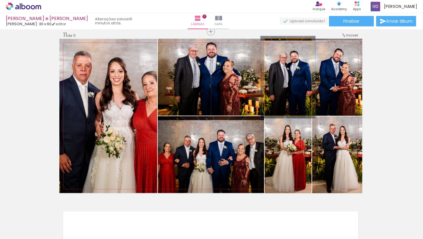
type paper-slider "107"
click at [282, 46] on div at bounding box center [279, 44] width 9 height 9
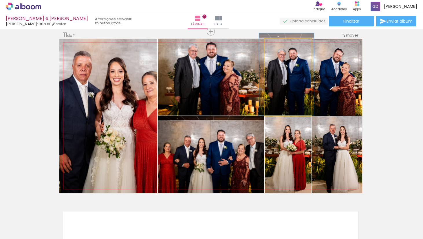
drag, startPoint x: 299, startPoint y: 73, endPoint x: 297, endPoint y: 70, distance: 3.2
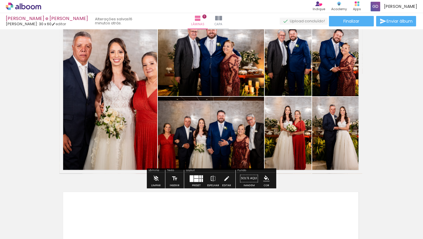
scroll to position [1713, 1]
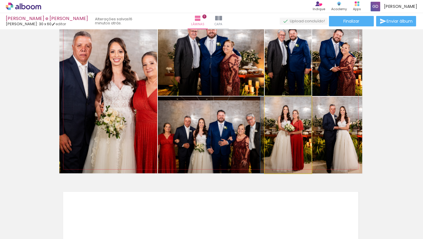
drag, startPoint x: 293, startPoint y: 132, endPoint x: 291, endPoint y: 126, distance: 6.5
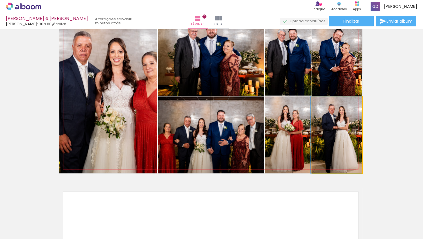
drag, startPoint x: 340, startPoint y: 138, endPoint x: 336, endPoint y: 134, distance: 5.5
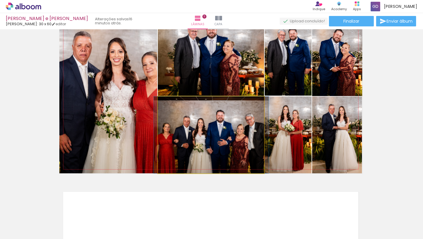
drag, startPoint x: 221, startPoint y: 135, endPoint x: 220, endPoint y: 131, distance: 4.4
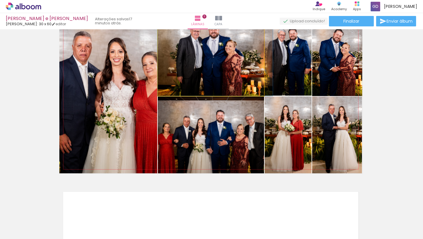
drag, startPoint x: 229, startPoint y: 66, endPoint x: 235, endPoint y: 75, distance: 11.4
click at [235, 75] on div at bounding box center [215, 57] width 115 height 77
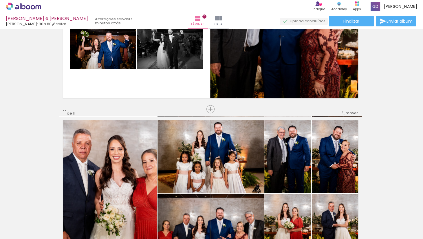
scroll to position [1616, 2]
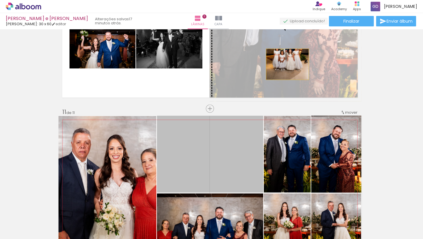
drag, startPoint x: 231, startPoint y: 158, endPoint x: 288, endPoint y: 64, distance: 110.2
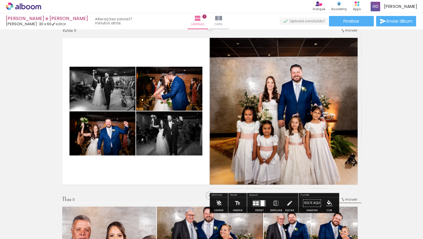
scroll to position [1523, 2]
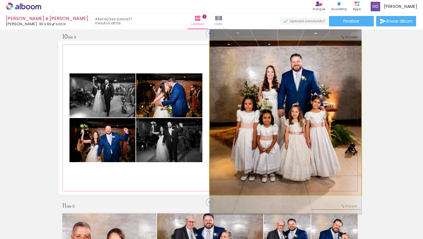
drag, startPoint x: 291, startPoint y: 93, endPoint x: 292, endPoint y: 76, distance: 16.8
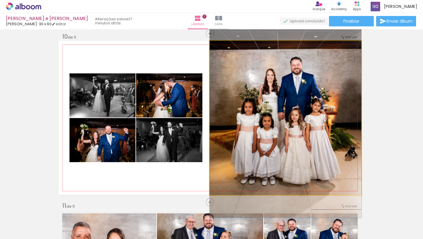
click at [293, 81] on div at bounding box center [286, 104] width 152 height 228
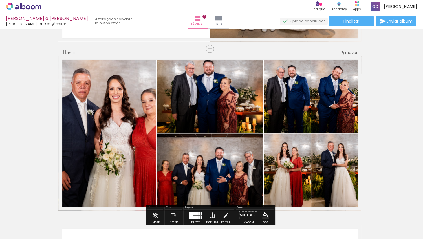
scroll to position [1675, 2]
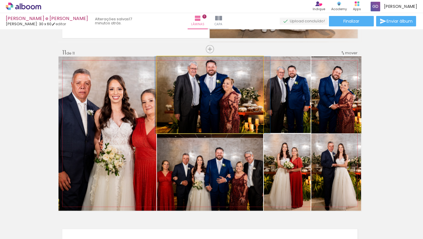
drag, startPoint x: 233, startPoint y: 76, endPoint x: 236, endPoint y: 79, distance: 4.1
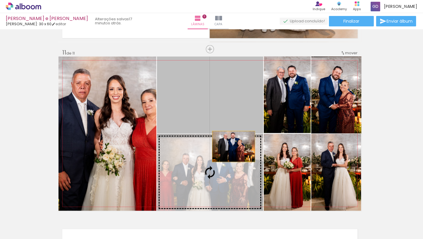
drag, startPoint x: 236, startPoint y: 79, endPoint x: 233, endPoint y: 147, distance: 67.5
click at [0, 0] on slot at bounding box center [0, 0] width 0 height 0
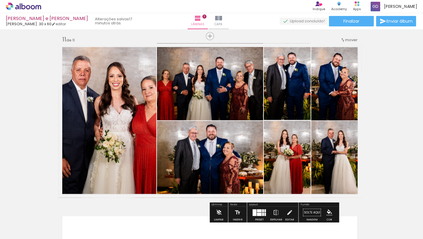
scroll to position [1711, 2]
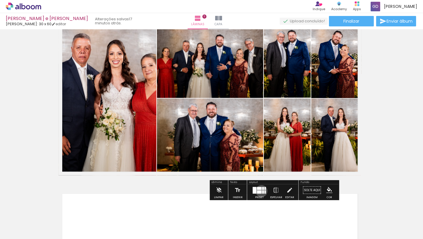
click at [260, 191] on div at bounding box center [259, 191] width 5 height 3
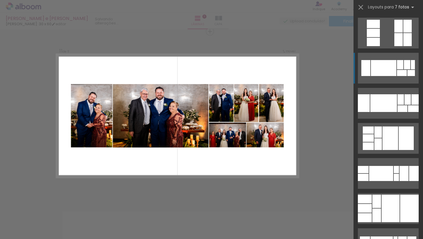
scroll to position [0, 0]
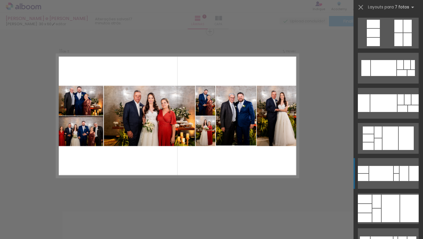
click at [378, 171] on div at bounding box center [381, 173] width 24 height 15
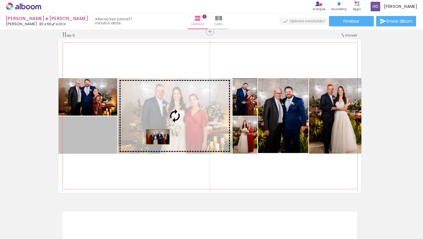
drag, startPoint x: 98, startPoint y: 143, endPoint x: 158, endPoint y: 137, distance: 59.7
click at [0, 0] on slot at bounding box center [0, 0] width 0 height 0
